Goal: Task Accomplishment & Management: Use online tool/utility

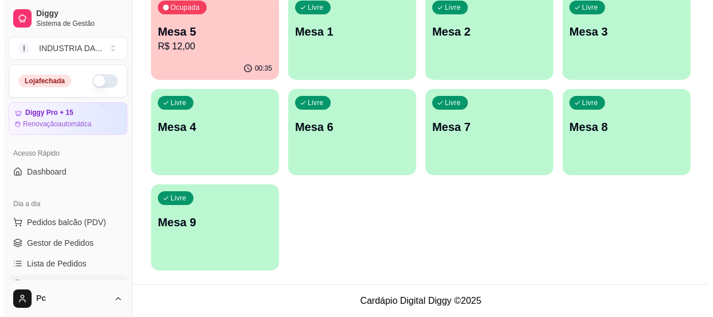
scroll to position [130, 0]
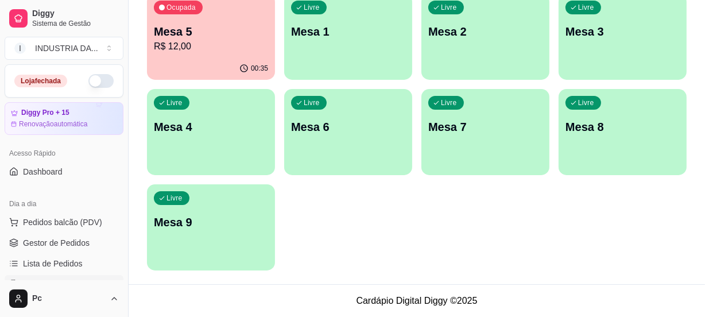
click at [228, 42] on p "R$ 12,00" at bounding box center [211, 47] width 114 height 14
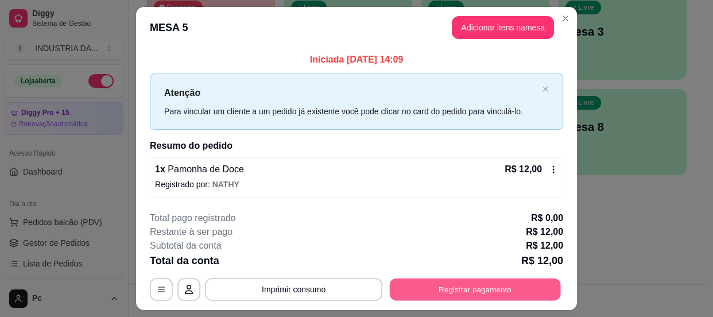
click at [439, 292] on button "Registrar pagamento" at bounding box center [475, 289] width 171 height 22
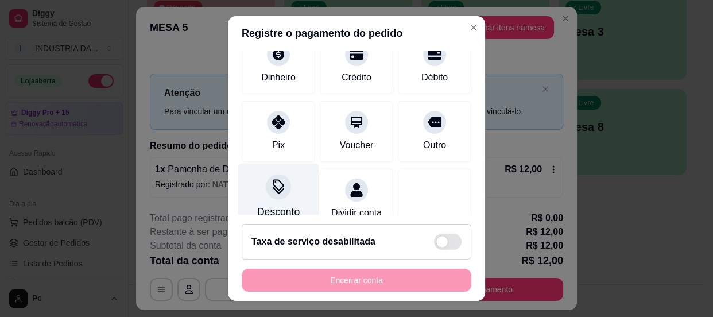
scroll to position [104, 0]
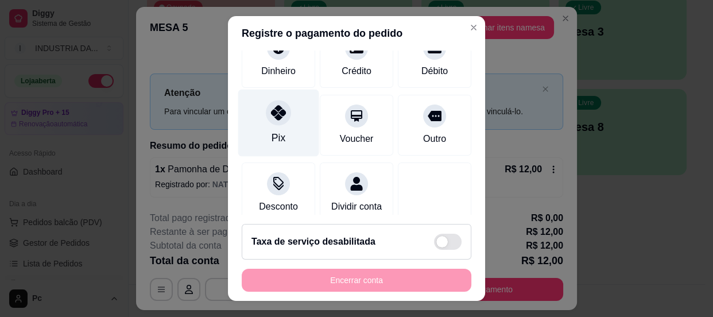
click at [271, 111] on icon at bounding box center [278, 112] width 15 height 15
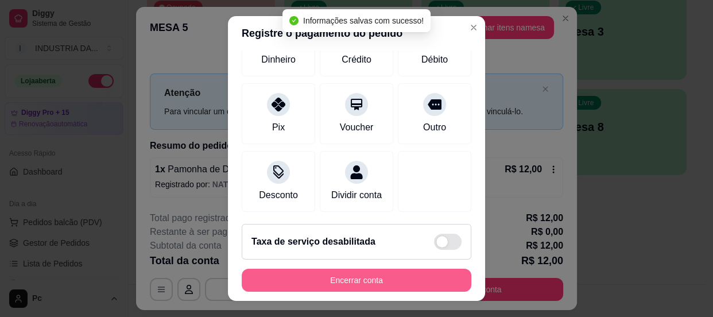
type input "R$ 0,00"
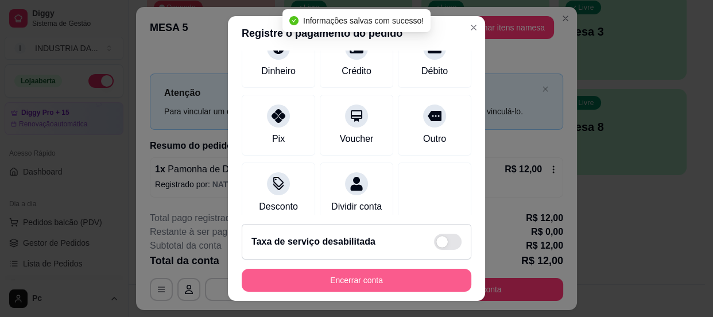
click at [366, 285] on button "Encerrar conta" at bounding box center [357, 280] width 230 height 23
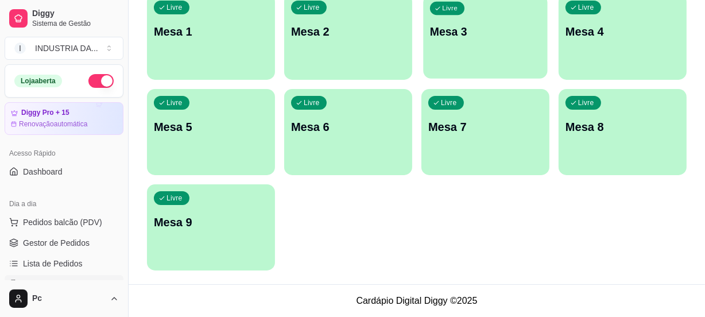
click at [480, 69] on div "button" at bounding box center [485, 71] width 124 height 13
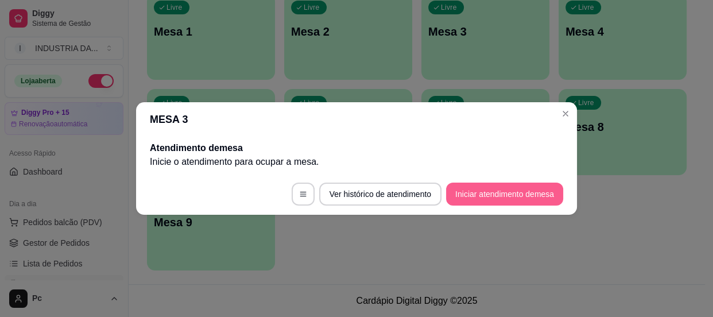
click at [531, 195] on button "Iniciar atendimento de mesa" at bounding box center [504, 194] width 117 height 23
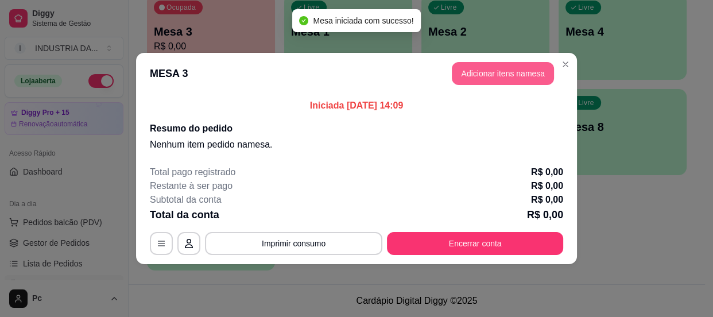
click at [498, 79] on button "Adicionar itens na mesa" at bounding box center [503, 73] width 102 height 23
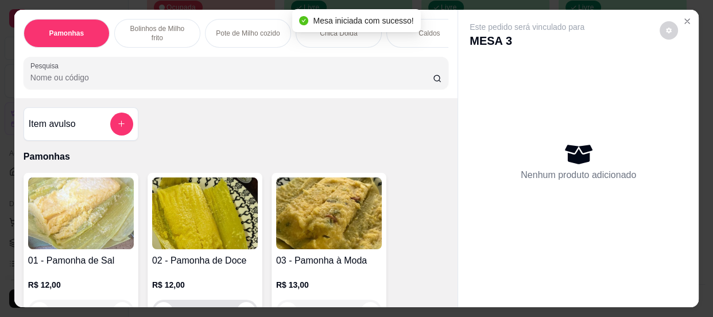
scroll to position [104, 0]
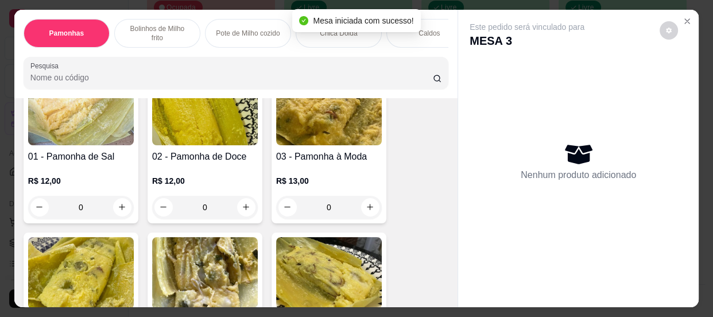
click at [214, 202] on input "0" at bounding box center [205, 207] width 64 height 23
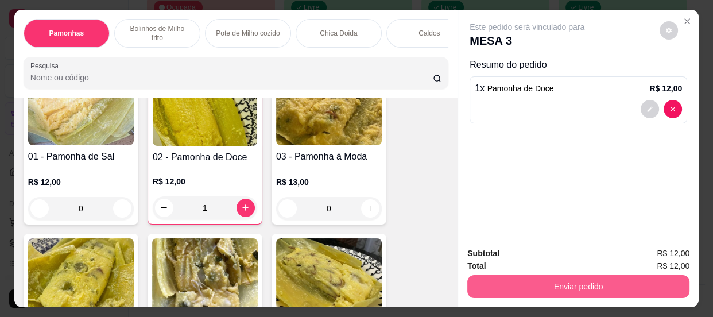
type input "1"
click at [590, 283] on button "Enviar pedido" at bounding box center [578, 286] width 222 height 23
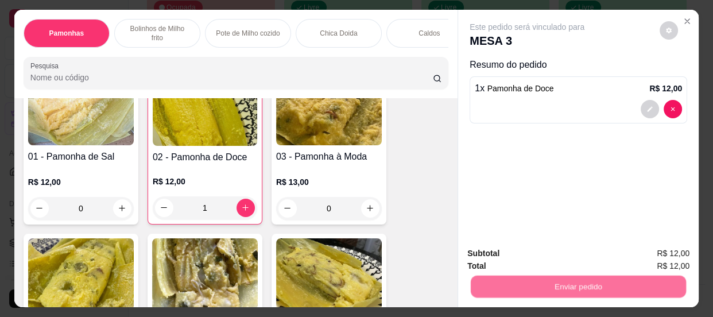
click at [559, 259] on button "Não registrar e enviar pedido" at bounding box center [540, 255] width 119 height 22
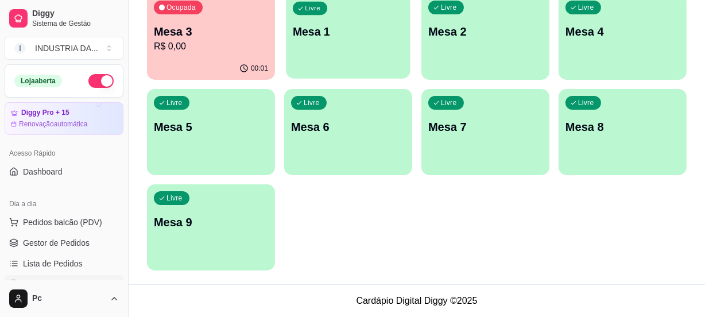
click at [309, 29] on p "Mesa 1" at bounding box center [348, 31] width 111 height 15
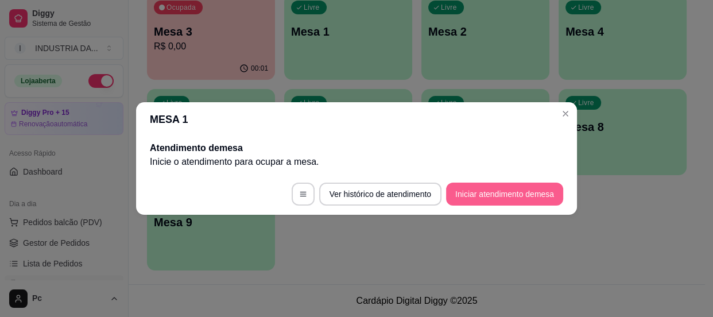
click at [484, 189] on button "Iniciar atendimento de mesa" at bounding box center [504, 194] width 117 height 23
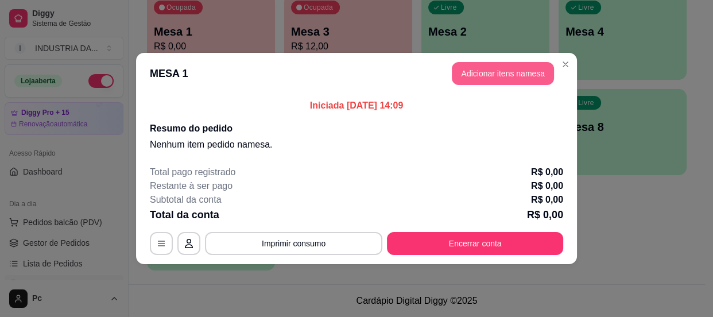
click at [469, 72] on button "Adicionar itens na mesa" at bounding box center [503, 73] width 102 height 23
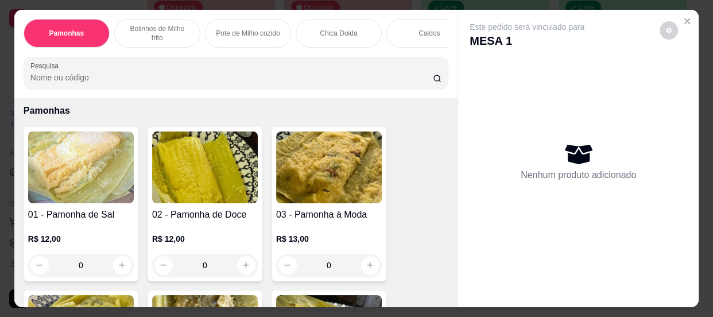
scroll to position [52, 0]
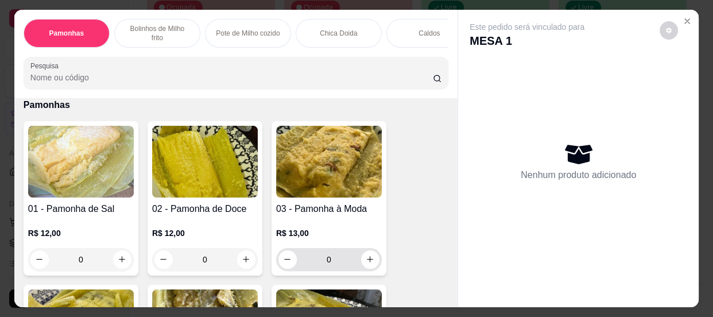
click at [341, 265] on input "0" at bounding box center [329, 259] width 64 height 23
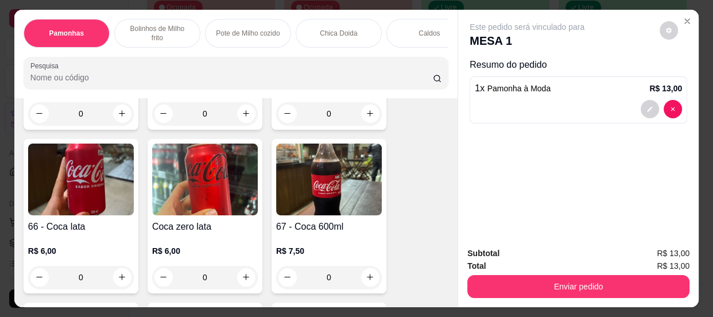
scroll to position [1722, 0]
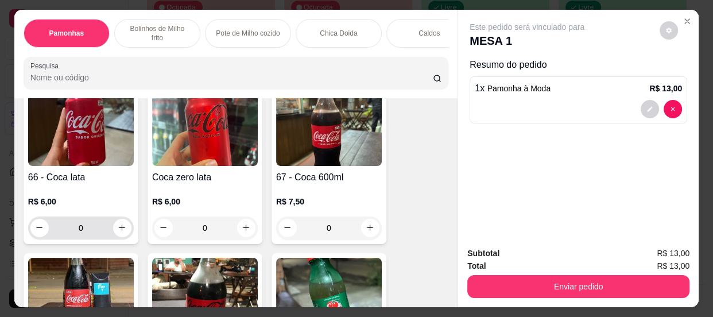
type input "1"
click at [93, 235] on input "0" at bounding box center [81, 227] width 64 height 23
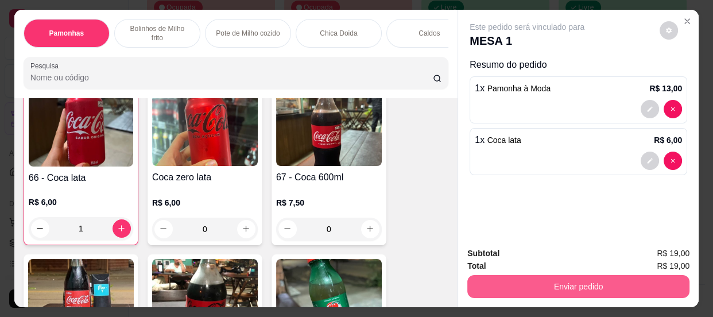
type input "1"
click at [488, 290] on button "Enviar pedido" at bounding box center [578, 286] width 222 height 23
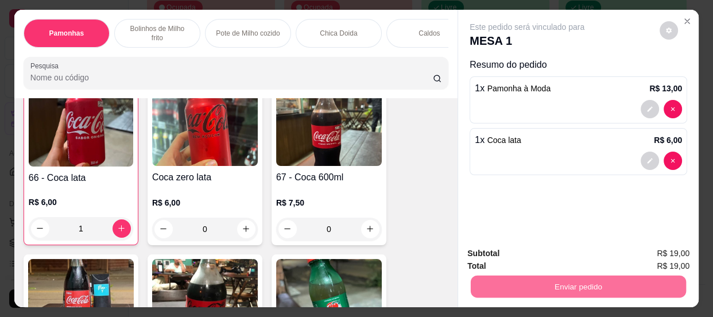
click at [506, 250] on button "Não registrar e enviar pedido" at bounding box center [540, 254] width 119 height 22
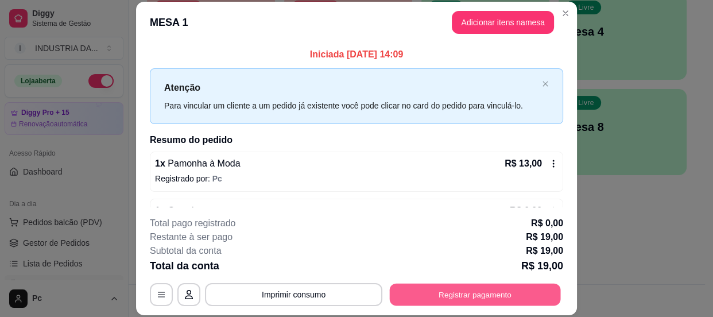
click at [472, 300] on button "Registrar pagamento" at bounding box center [475, 295] width 171 height 22
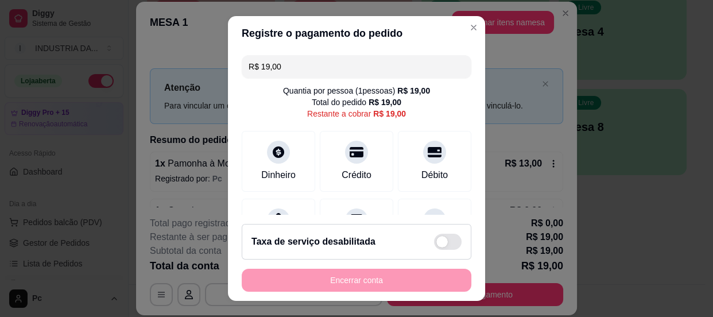
scroll to position [104, 0]
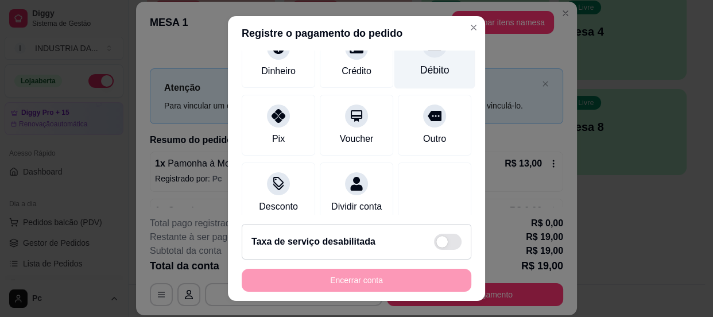
click at [414, 60] on div "Débito" at bounding box center [434, 54] width 81 height 67
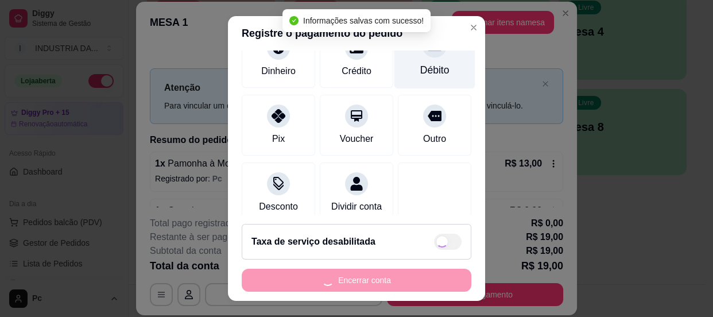
type input "R$ 0,00"
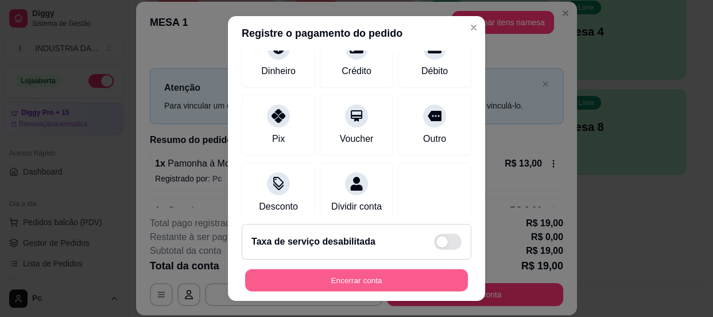
click at [385, 283] on button "Encerrar conta" at bounding box center [356, 280] width 223 height 22
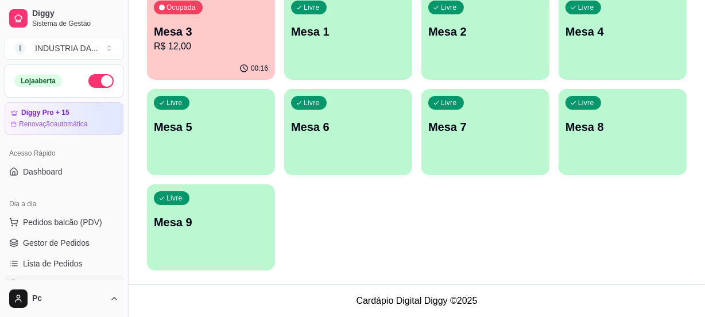
click at [204, 44] on p "R$ 12,00" at bounding box center [211, 47] width 114 height 14
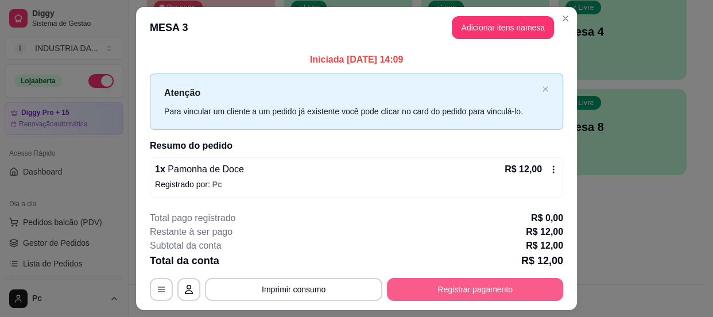
click at [436, 290] on button "Registrar pagamento" at bounding box center [475, 289] width 176 height 23
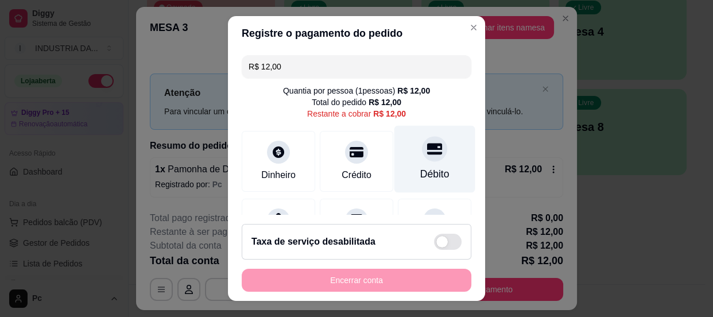
click at [431, 165] on div "Débito" at bounding box center [434, 158] width 81 height 67
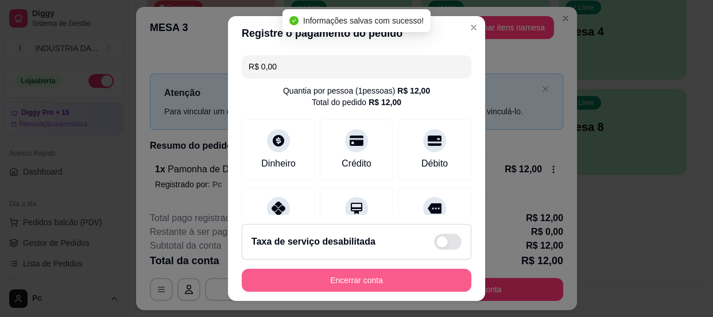
type input "R$ 0,00"
click at [389, 274] on button "Encerrar conta" at bounding box center [357, 280] width 230 height 23
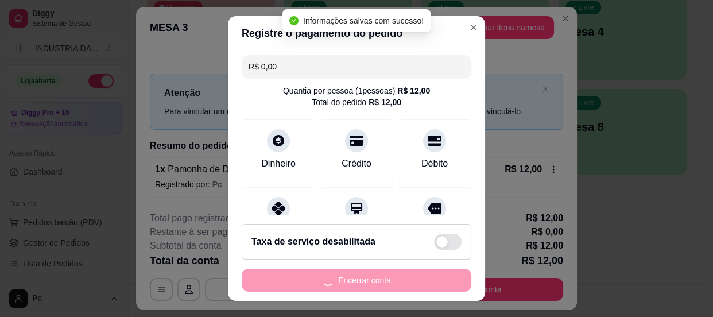
click at [389, 274] on div "Encerrar conta" at bounding box center [357, 280] width 230 height 23
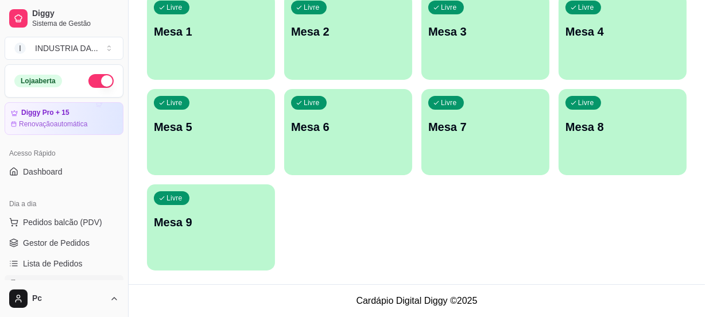
click at [321, 38] on p "Mesa 2" at bounding box center [348, 32] width 114 height 16
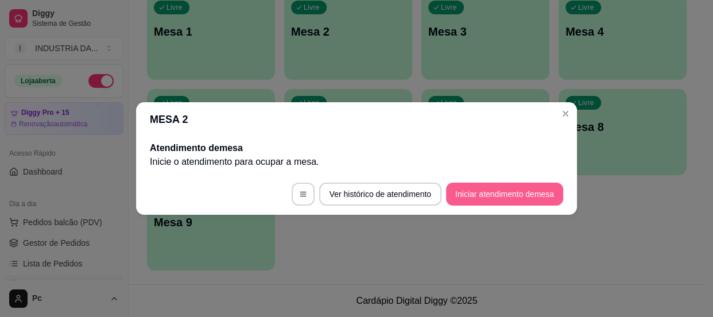
click at [467, 184] on button "Iniciar atendimento de mesa" at bounding box center [504, 194] width 117 height 23
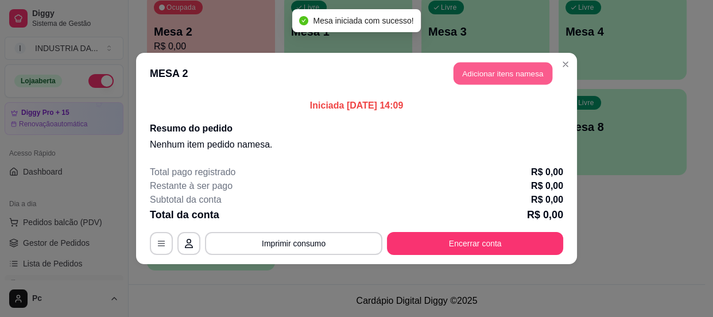
click at [482, 68] on button "Adicionar itens na mesa" at bounding box center [502, 74] width 99 height 22
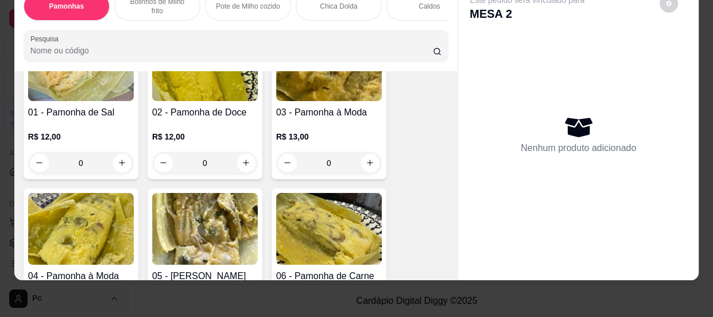
scroll to position [208, 0]
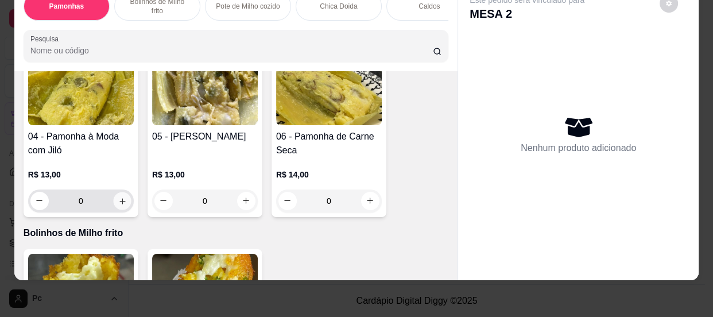
click at [118, 199] on icon "increase-product-quantity" at bounding box center [122, 200] width 9 height 9
type input "1"
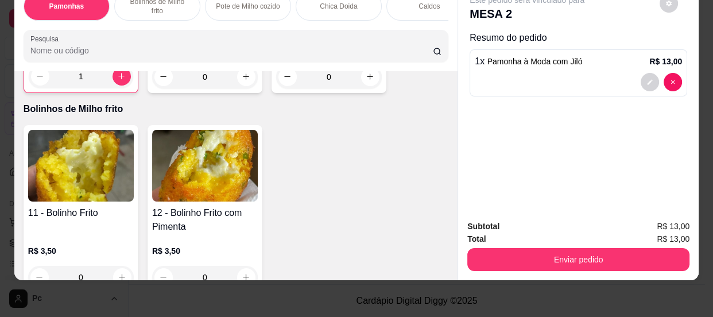
scroll to position [418, 0]
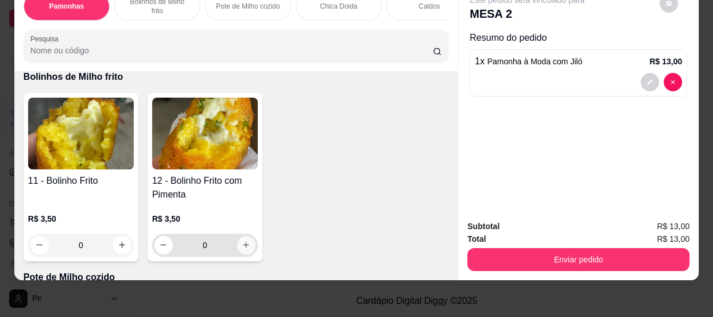
click at [242, 247] on icon "increase-product-quantity" at bounding box center [246, 245] width 9 height 9
type input "1"
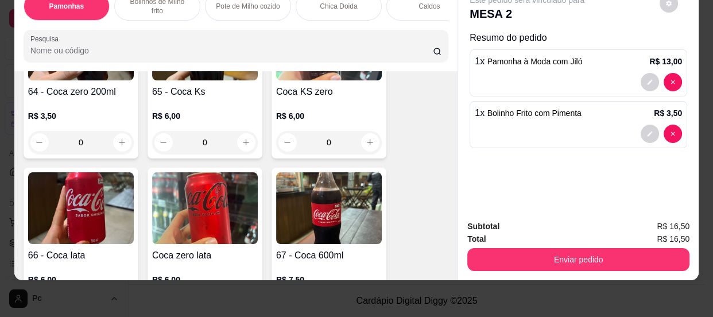
scroll to position [1722, 0]
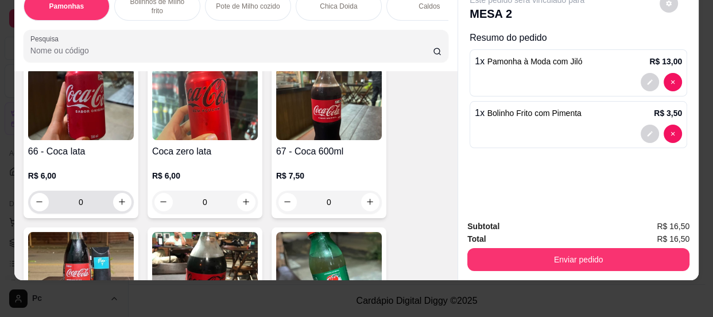
click at [121, 195] on button "increase-product-quantity" at bounding box center [122, 202] width 18 height 18
type input "1"
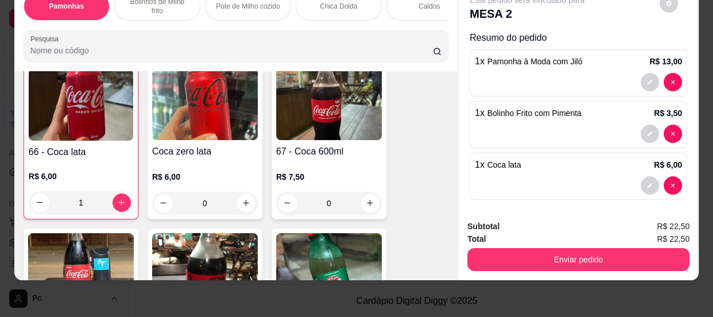
scroll to position [1723, 0]
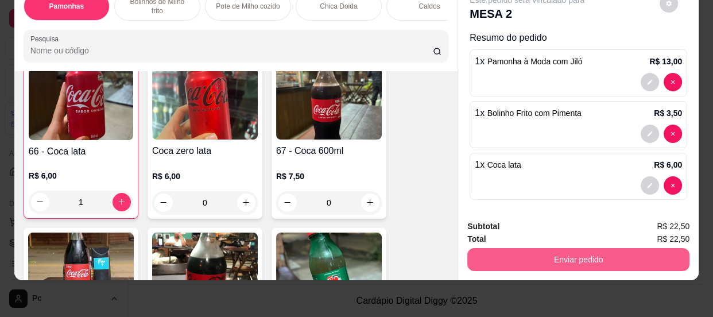
click at [541, 249] on button "Enviar pedido" at bounding box center [578, 259] width 222 height 23
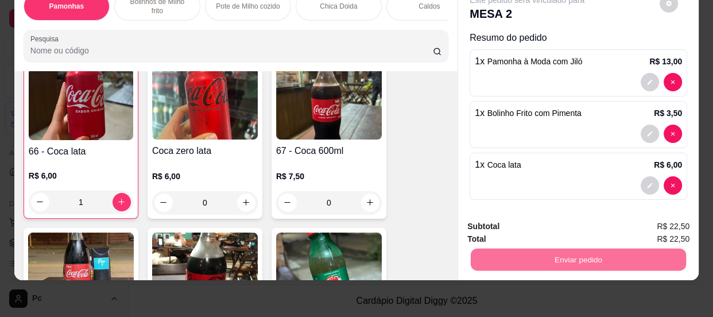
click at [516, 224] on button "Não registrar e enviar pedido" at bounding box center [541, 222] width 116 height 21
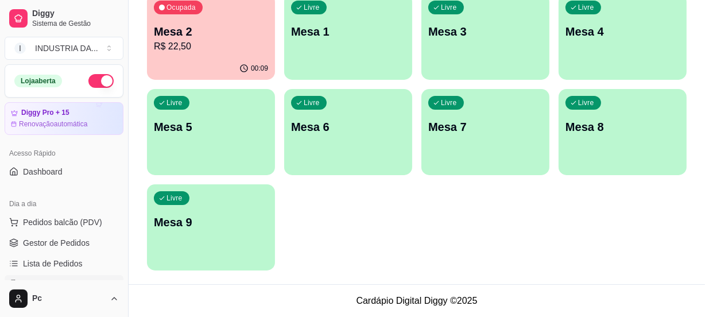
click at [211, 14] on div "Ocupada Mesa 2 R$ 22,50" at bounding box center [211, 26] width 128 height 64
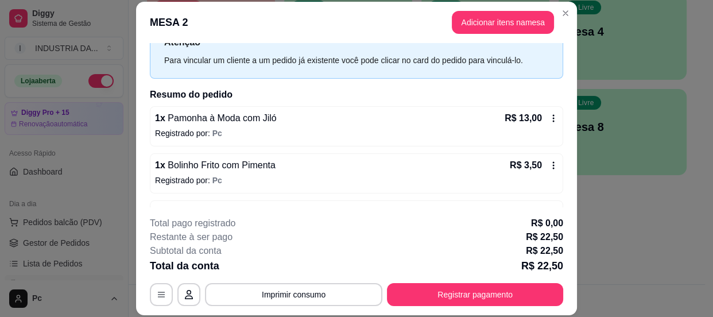
scroll to position [0, 0]
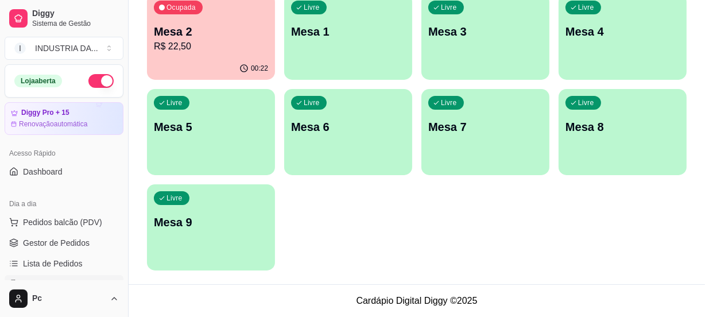
click at [255, 225] on p "Mesa 9" at bounding box center [211, 222] width 114 height 16
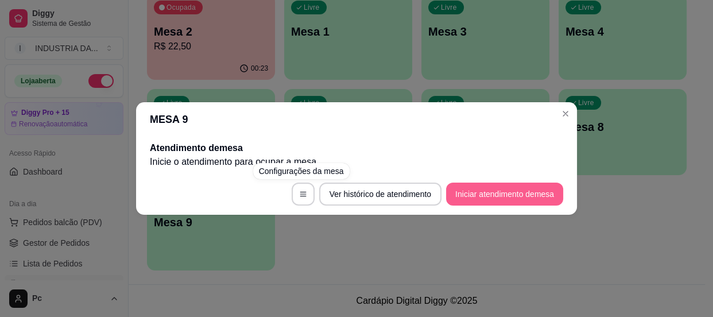
click at [495, 184] on button "Iniciar atendimento de mesa" at bounding box center [504, 194] width 117 height 23
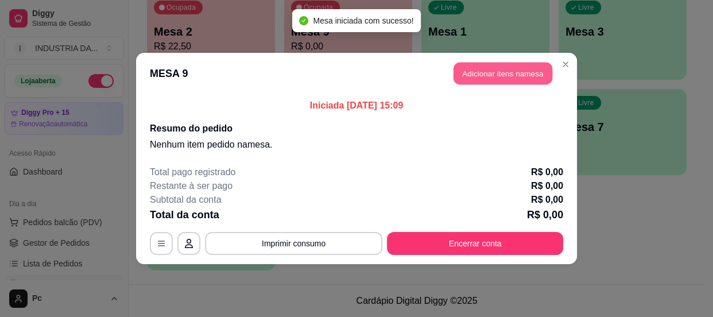
click at [478, 72] on button "Adicionar itens na mesa" at bounding box center [502, 74] width 99 height 22
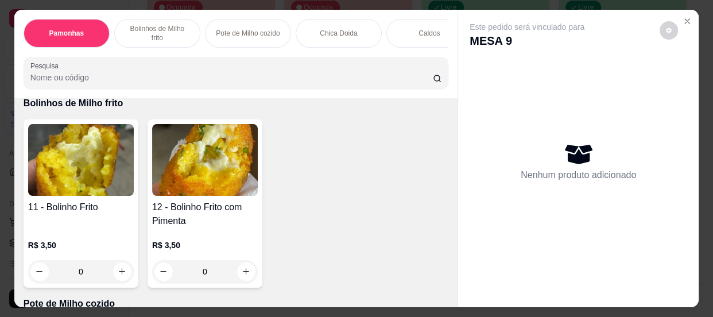
scroll to position [574, 0]
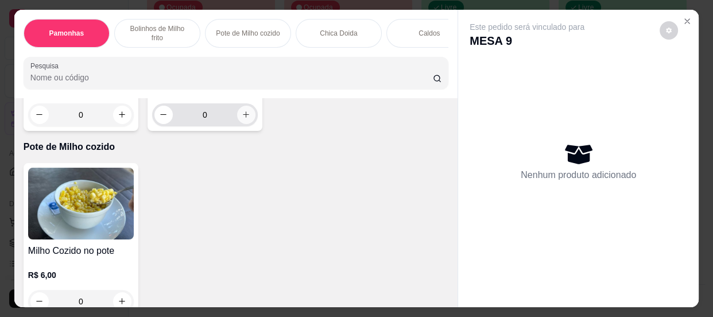
click at [242, 119] on icon "increase-product-quantity" at bounding box center [246, 114] width 9 height 9
type input "2"
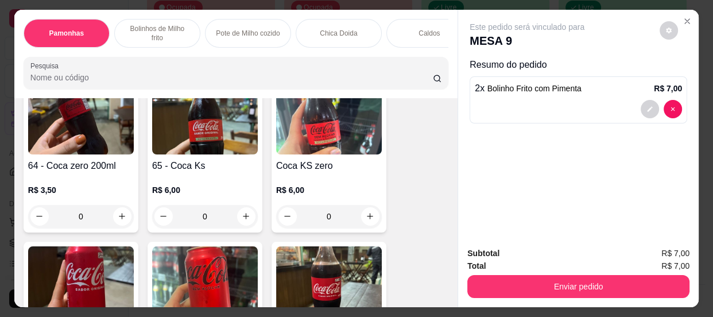
scroll to position [1619, 0]
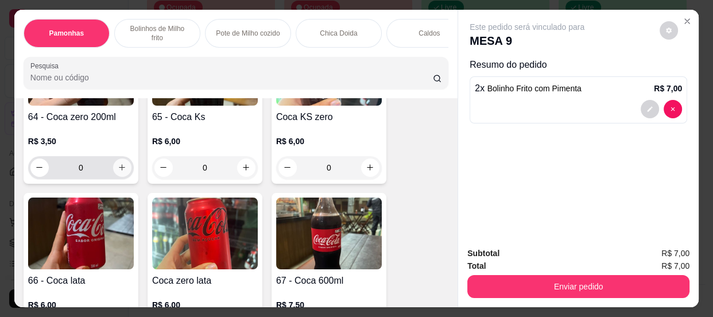
click at [113, 172] on button "increase-product-quantity" at bounding box center [122, 167] width 18 height 18
type input "1"
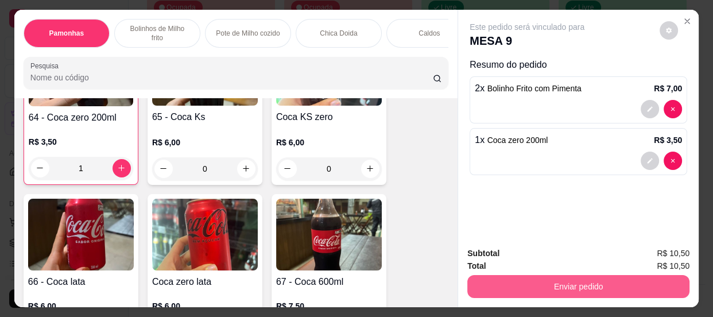
click at [545, 282] on button "Enviar pedido" at bounding box center [578, 286] width 222 height 23
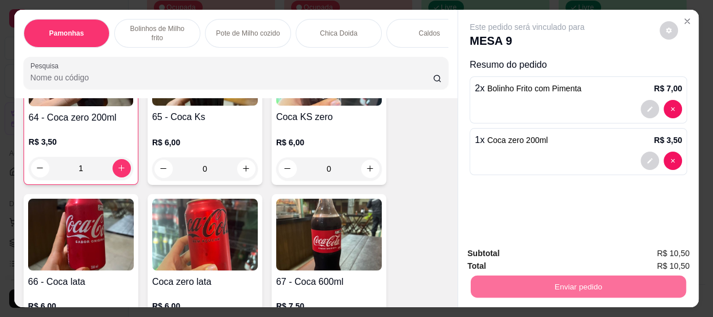
click at [527, 253] on button "Não registrar e enviar pedido" at bounding box center [541, 254] width 116 height 21
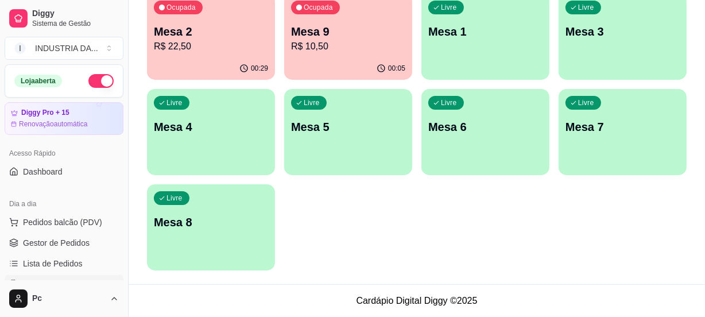
click at [346, 52] on p "R$ 10,50" at bounding box center [348, 47] width 114 height 14
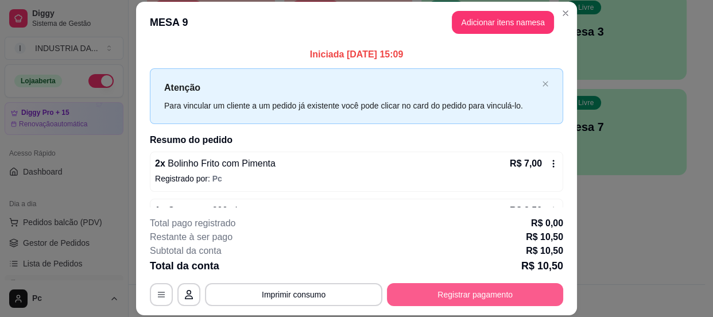
click at [443, 297] on button "Registrar pagamento" at bounding box center [475, 294] width 176 height 23
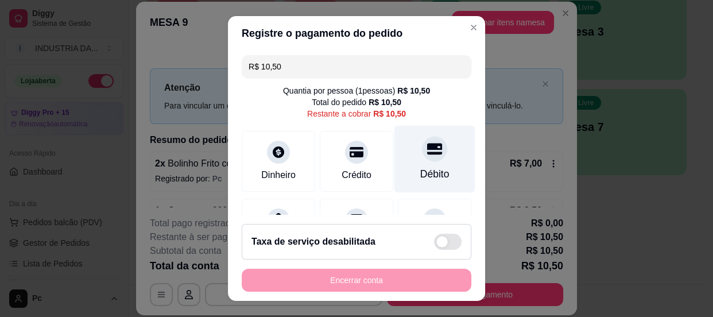
click at [422, 158] on div at bounding box center [434, 148] width 25 height 25
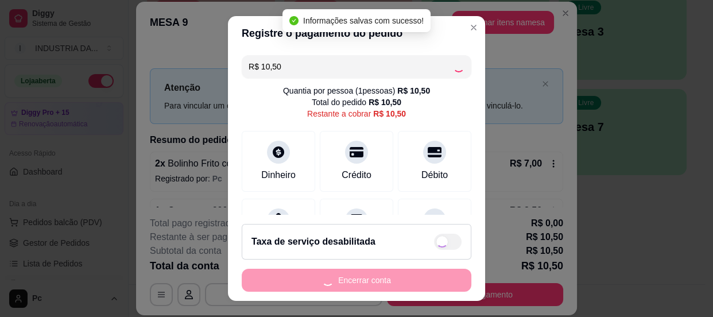
type input "R$ 0,00"
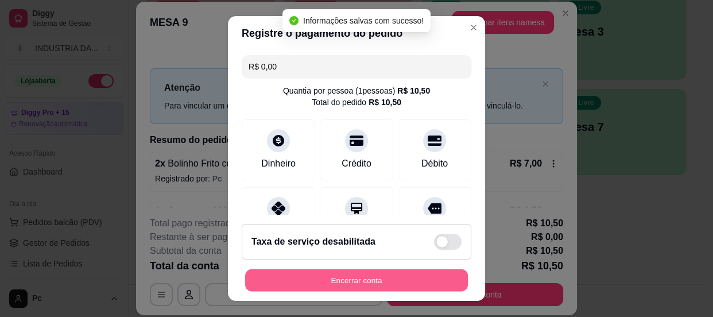
click at [362, 280] on button "Encerrar conta" at bounding box center [356, 280] width 223 height 22
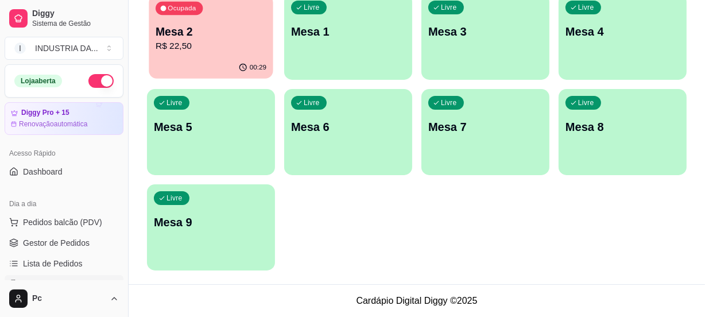
click at [156, 42] on p "R$ 22,50" at bounding box center [211, 46] width 111 height 13
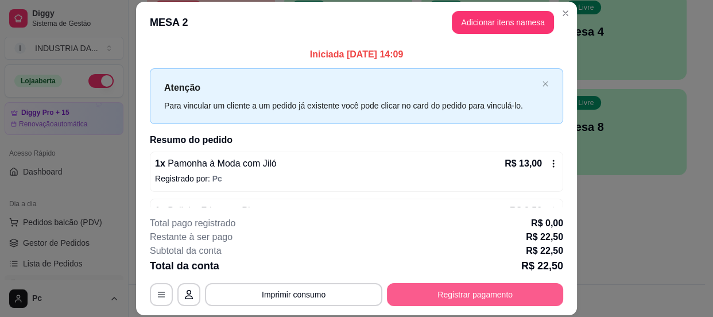
click at [464, 297] on button "Registrar pagamento" at bounding box center [475, 294] width 176 height 23
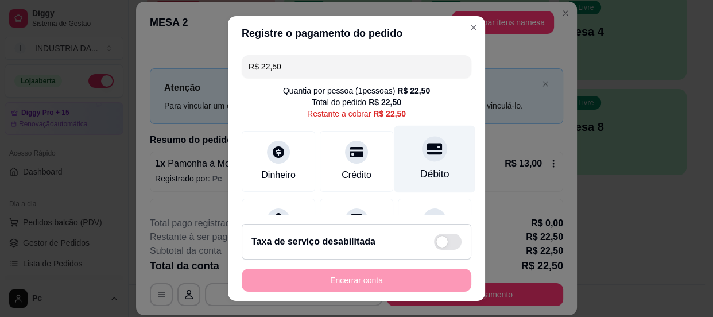
click at [420, 173] on div "Débito" at bounding box center [434, 173] width 29 height 15
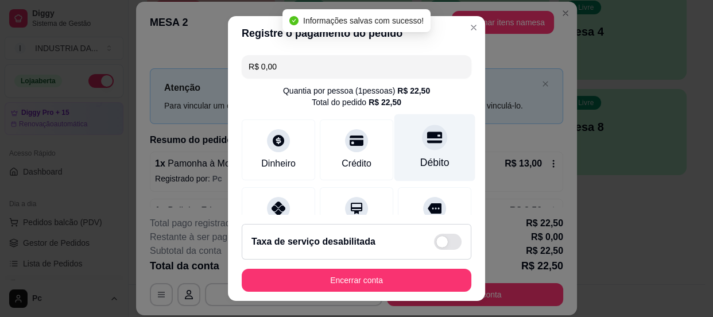
type input "R$ 0,00"
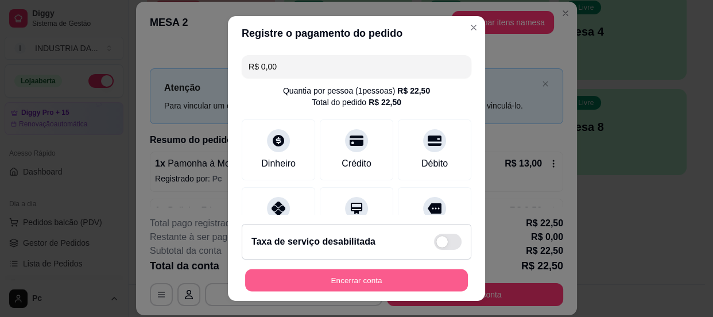
click at [383, 277] on button "Encerrar conta" at bounding box center [356, 280] width 223 height 22
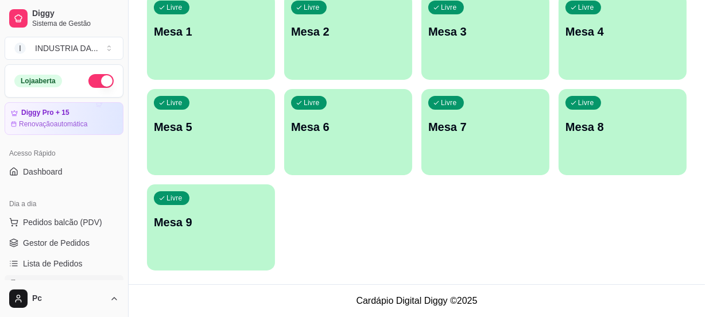
click at [566, 278] on div "Todos Mesas Comandas Pesquisar Adicionar mesa ou comanda Livre Mesa 1 Livre Mes…" at bounding box center [417, 98] width 576 height 371
